Goal: Entertainment & Leisure: Consume media (video, audio)

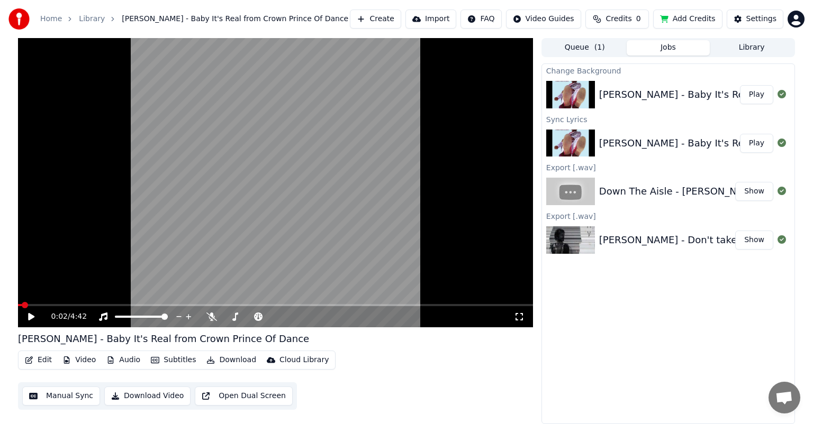
click at [757, 93] on button "Play" at bounding box center [756, 94] width 33 height 19
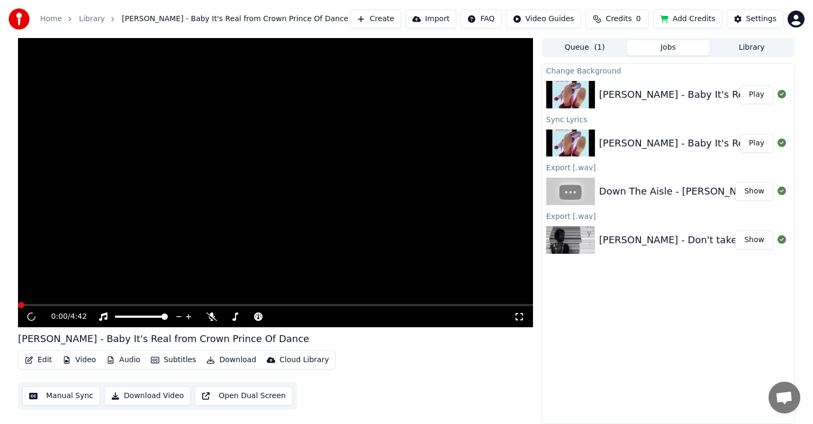
click at [70, 275] on video at bounding box center [275, 183] width 515 height 290
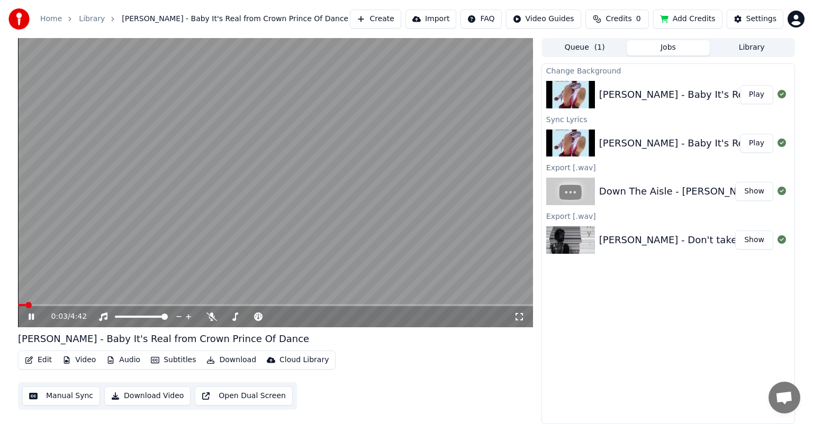
click at [31, 315] on icon at bounding box center [38, 317] width 25 height 8
click at [18, 306] on span at bounding box center [21, 305] width 6 height 6
click at [41, 358] on button "Edit" at bounding box center [38, 360] width 35 height 15
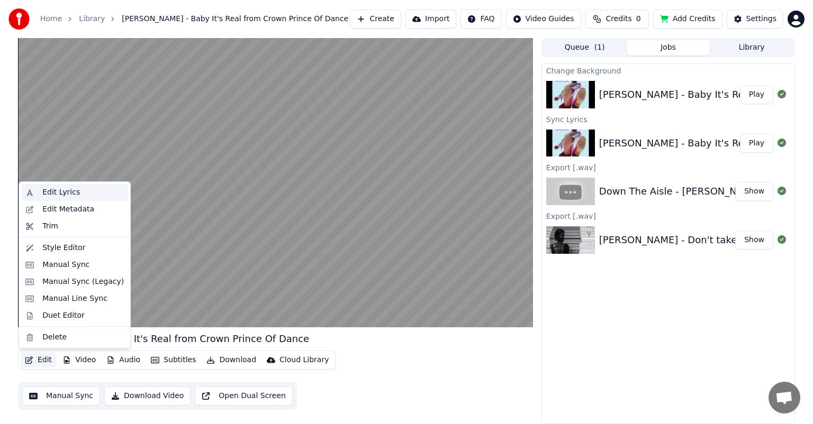
click at [65, 194] on div "Edit Lyrics" at bounding box center [61, 192] width 38 height 11
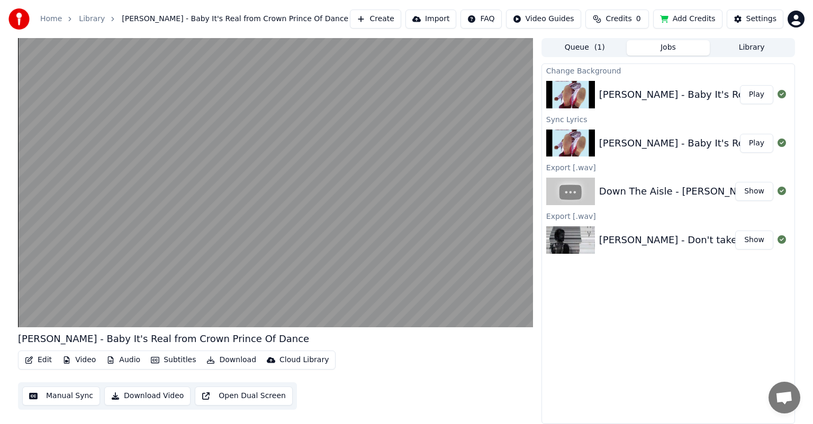
click at [173, 359] on button "Subtitles" at bounding box center [173, 360] width 53 height 15
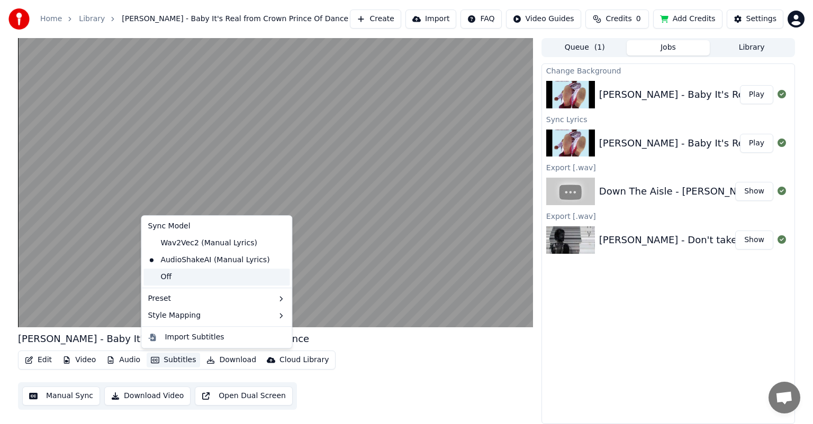
click at [167, 276] on div "Off" at bounding box center [216, 277] width 146 height 17
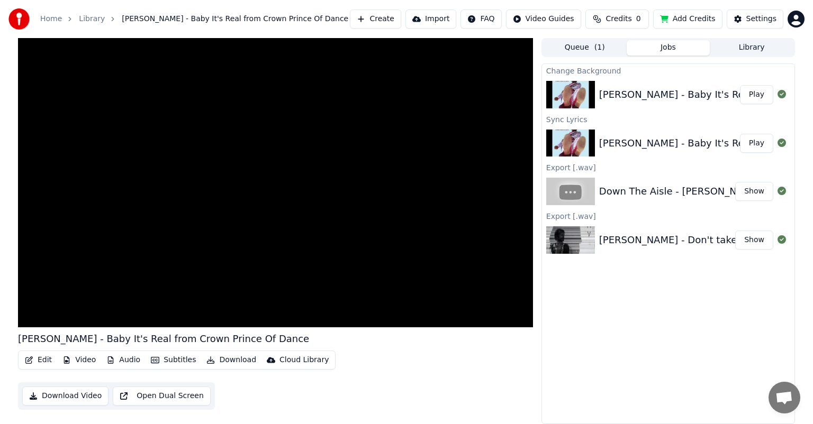
click at [178, 359] on button "Subtitles" at bounding box center [173, 360] width 53 height 15
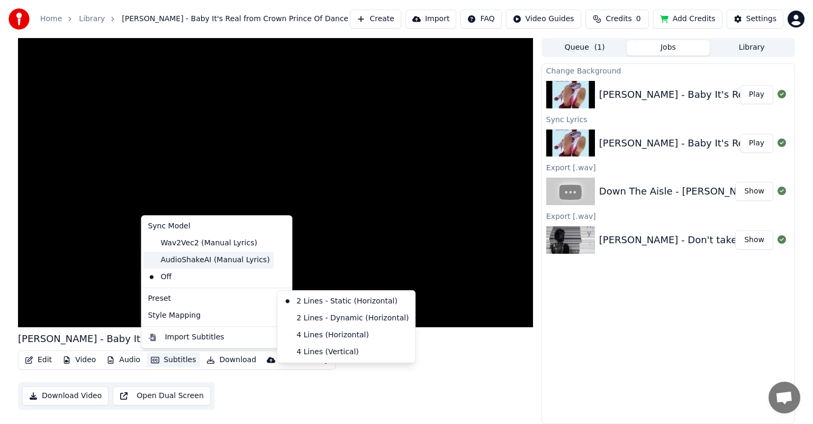
click at [179, 258] on div "AudioShakeAI (Manual Lyrics)" at bounding box center [208, 260] width 130 height 17
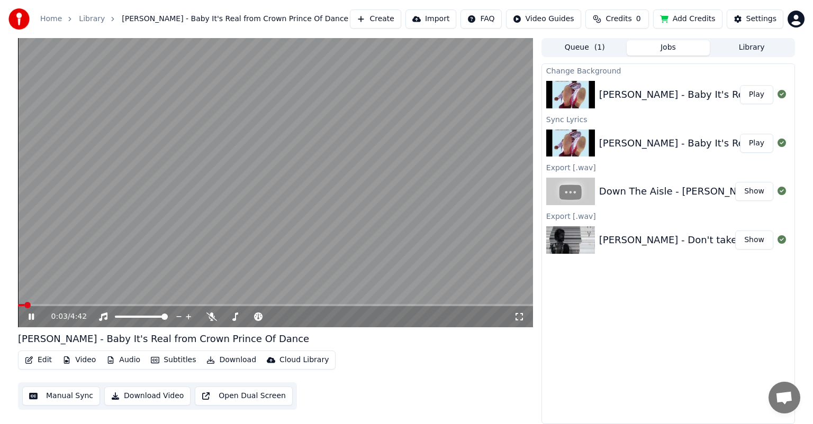
click at [30, 317] on icon at bounding box center [31, 317] width 5 height 6
click at [229, 359] on button "Download" at bounding box center [231, 360] width 58 height 15
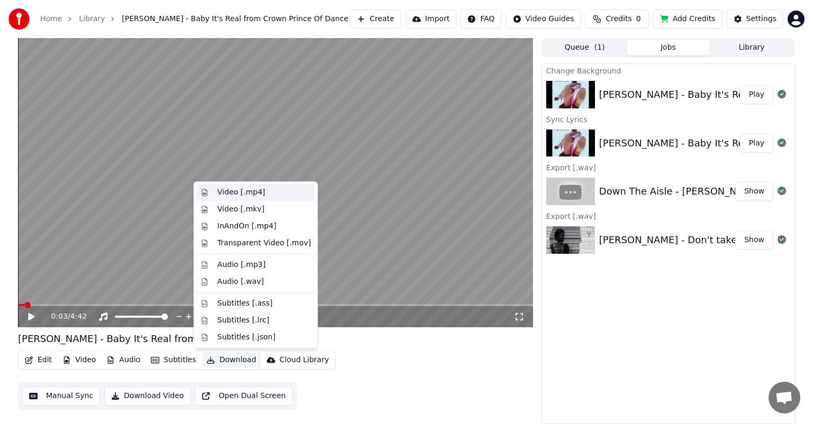
click at [232, 192] on div "Video [.mp4]" at bounding box center [242, 192] width 48 height 11
